Goal: Navigation & Orientation: Find specific page/section

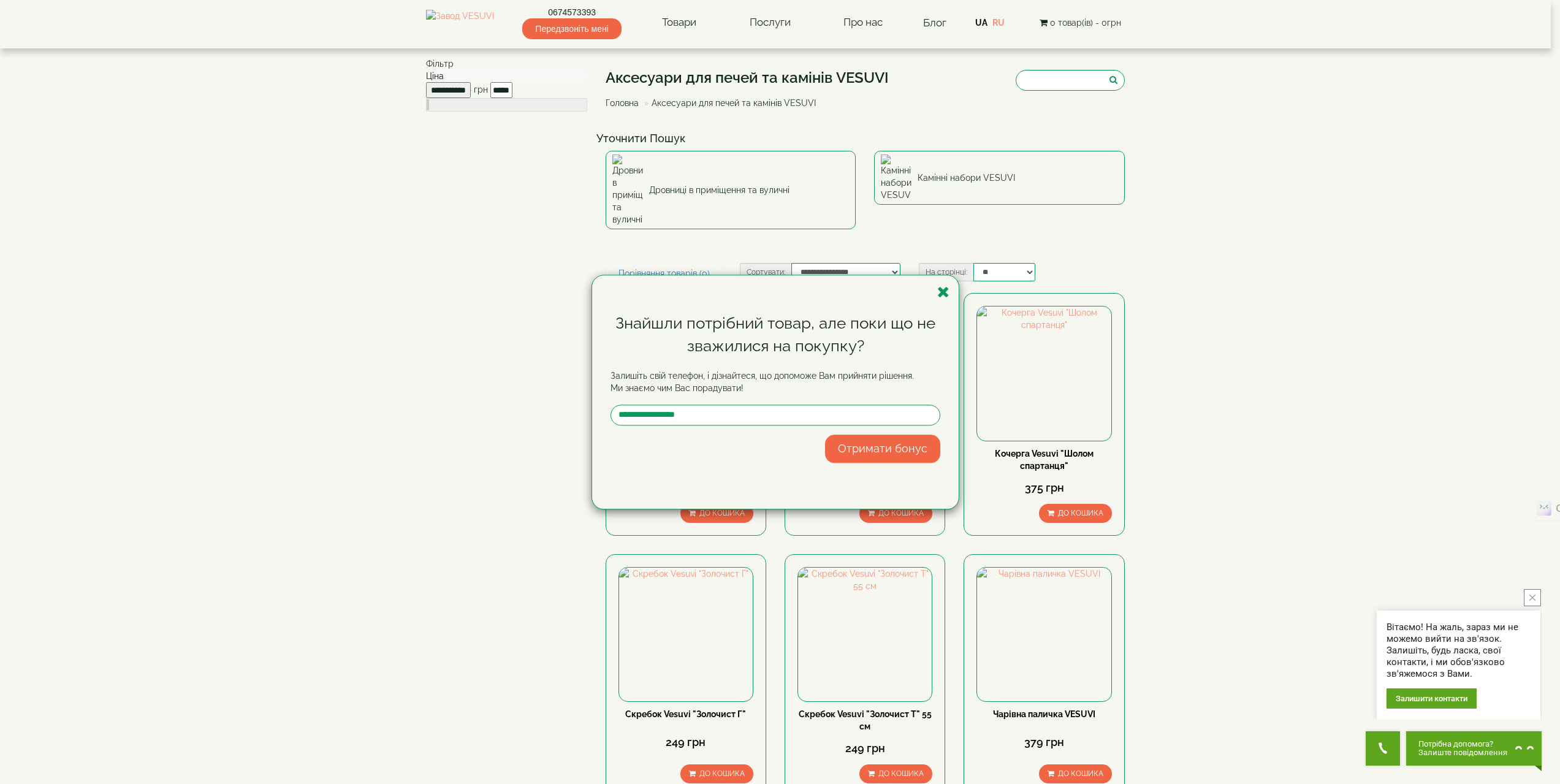
click at [698, 26] on div "Знайшли потрібний товар, але поки що не зважилися на покупку? Залишіть свій тел…" at bounding box center [780, 392] width 1560 height 784
click at [939, 291] on icon "button" at bounding box center [944, 292] width 12 height 16
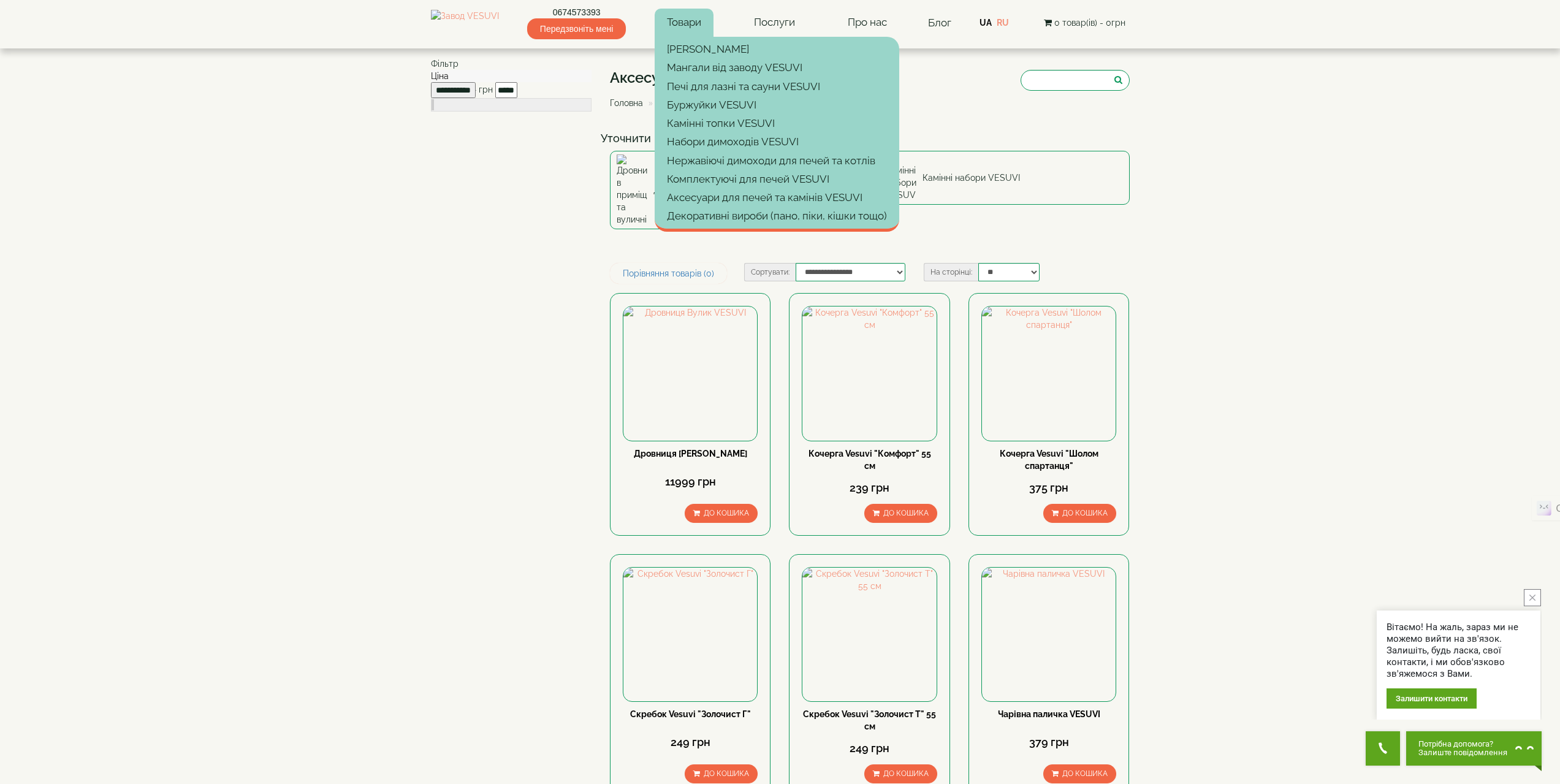
click at [703, 26] on link "Товари" at bounding box center [685, 23] width 59 height 28
click at [708, 51] on link "[PERSON_NAME]" at bounding box center [777, 49] width 244 height 19
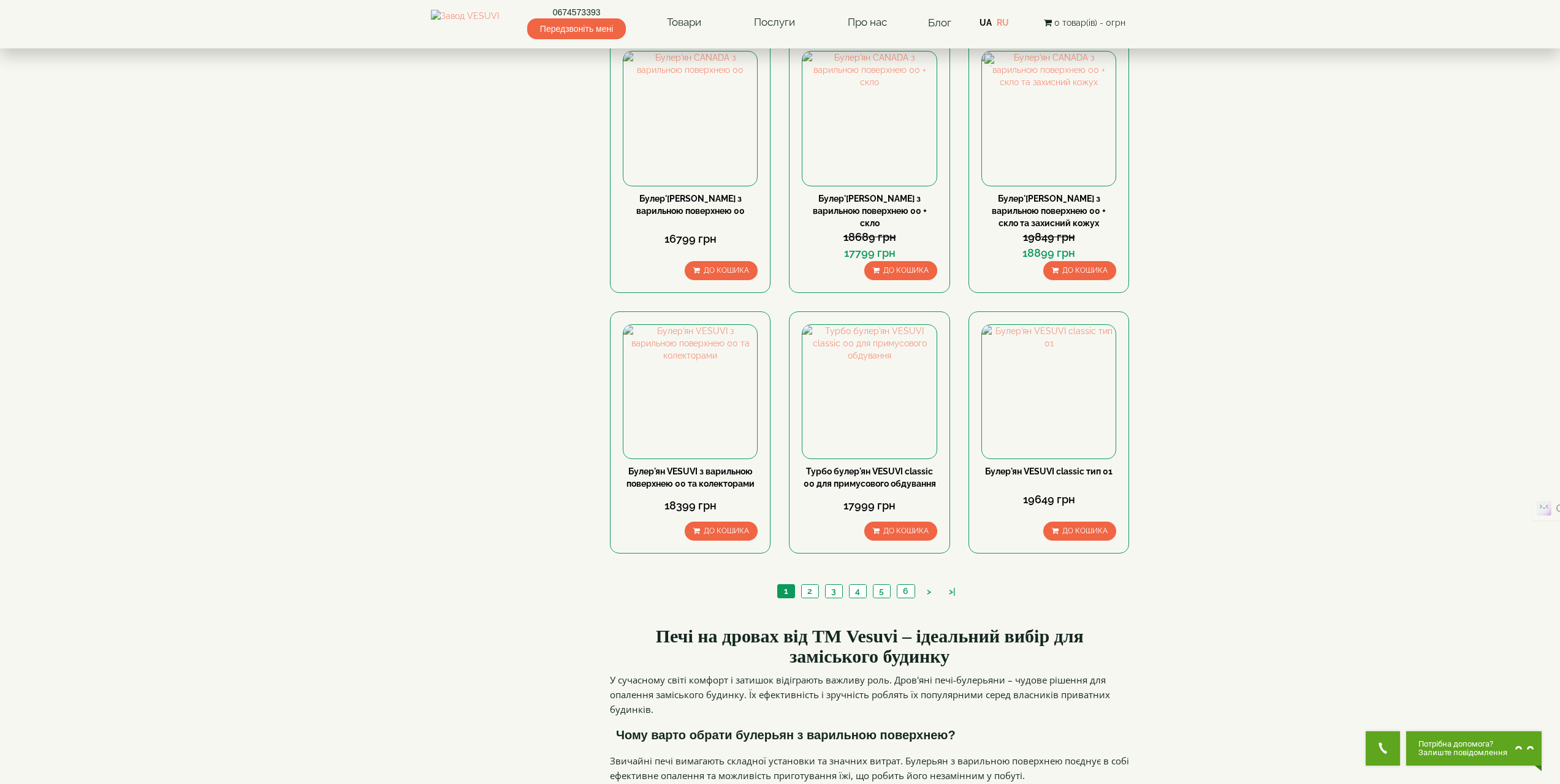
scroll to position [1409, 0]
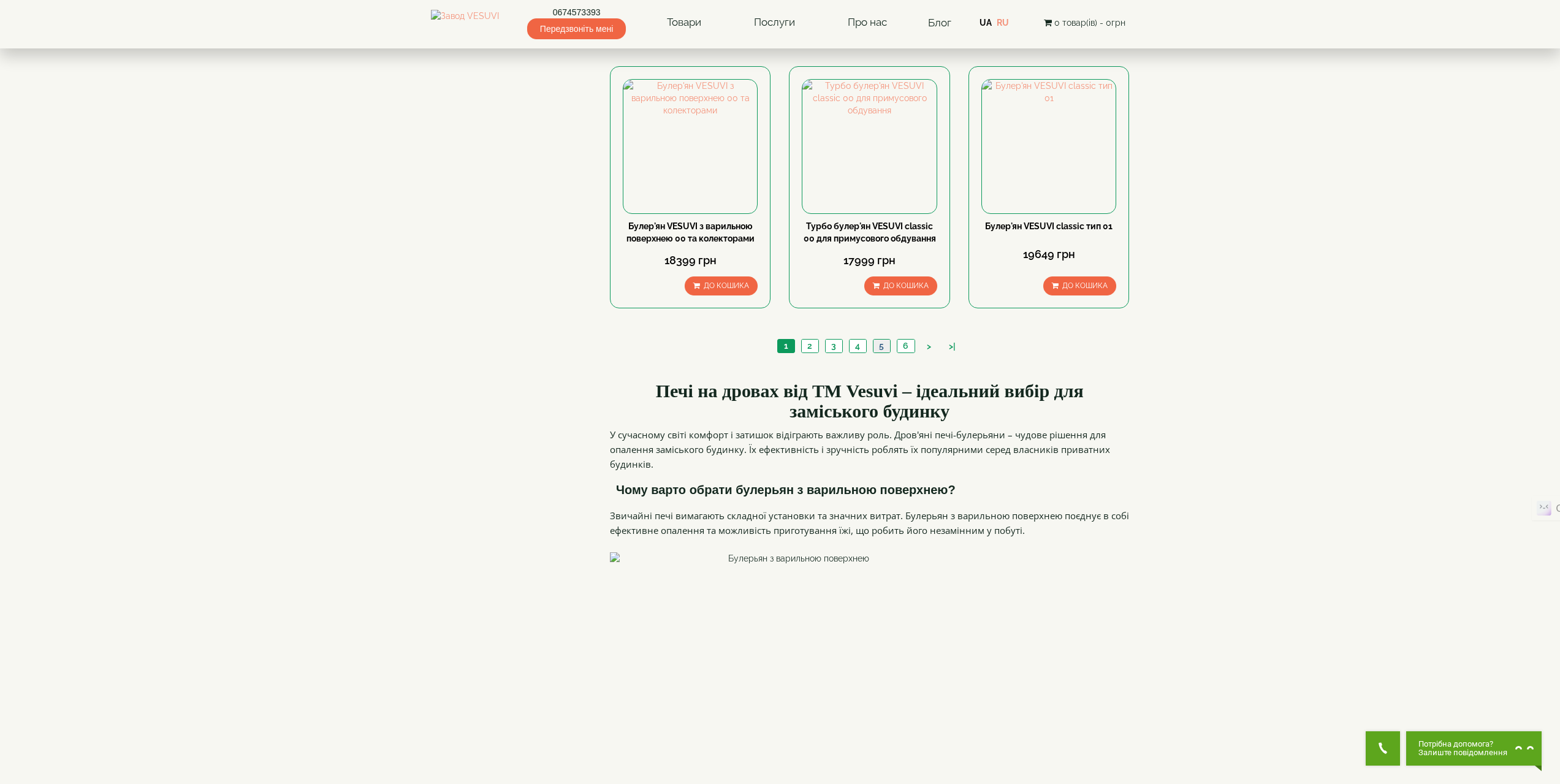
click at [886, 340] on link "5" at bounding box center [882, 346] width 17 height 13
